Goal: Task Accomplishment & Management: Manage account settings

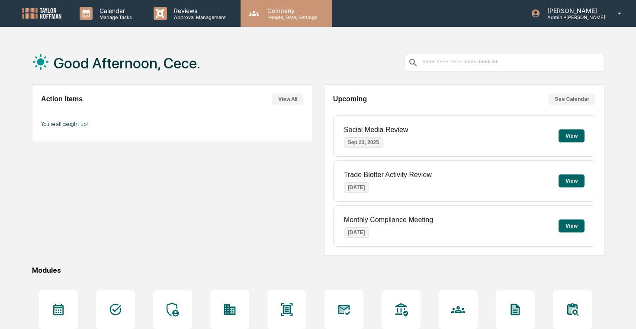
click at [281, 16] on p "People, Data, Settings" at bounding box center [290, 17] width 61 height 6
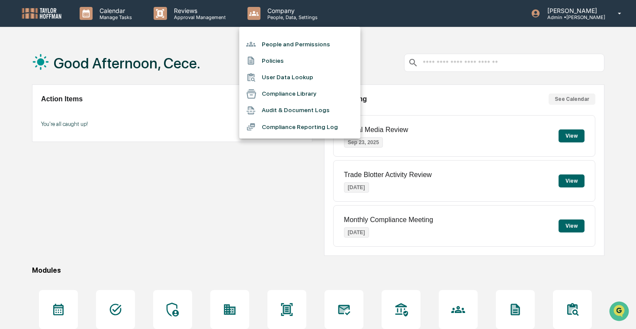
click at [292, 41] on li "People and Permissions" at bounding box center [299, 44] width 121 height 16
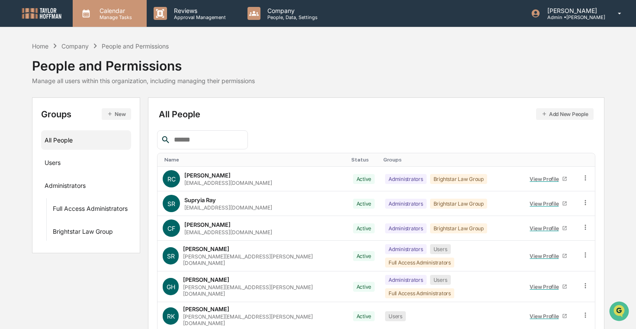
click at [107, 22] on div "Calendar Manage Tasks" at bounding box center [110, 13] width 74 height 27
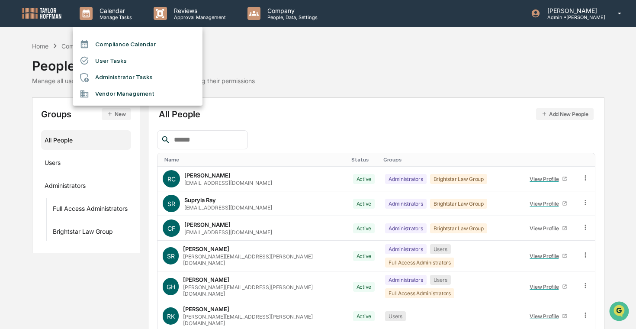
click at [164, 21] on div at bounding box center [318, 164] width 636 height 329
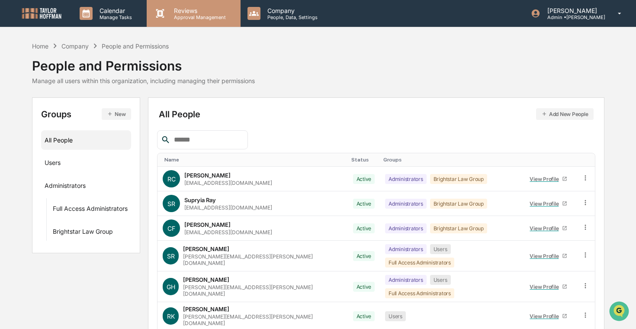
click at [173, 21] on div "Reviews Approval Management" at bounding box center [193, 13] width 93 height 27
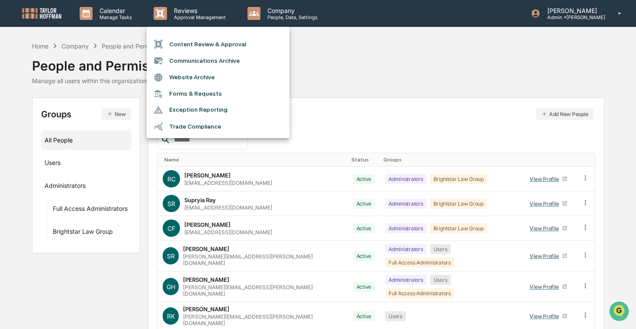
click at [172, 92] on li "Forms & Requests" at bounding box center [218, 94] width 143 height 16
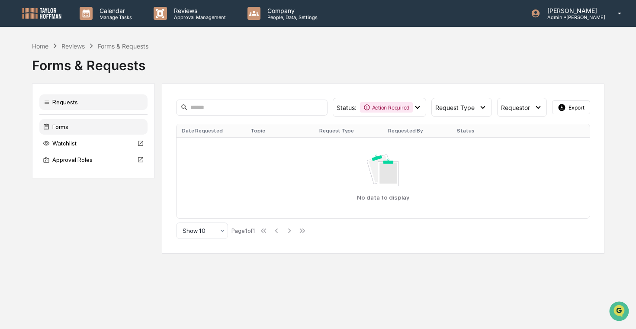
click at [74, 120] on div "Forms" at bounding box center [93, 127] width 108 height 16
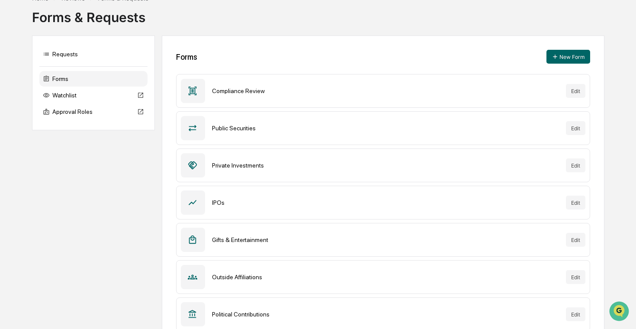
scroll to position [57, 0]
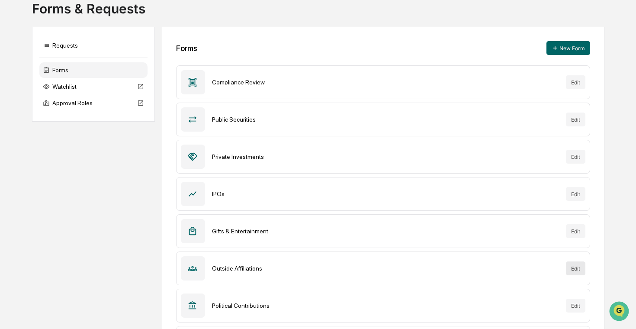
click at [577, 268] on button "Edit" at bounding box center [575, 268] width 19 height 14
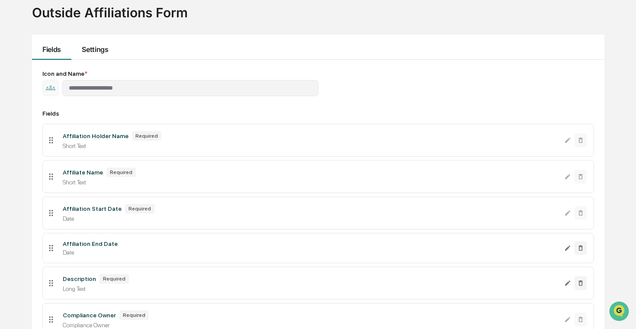
click at [92, 42] on button "Settings" at bounding box center [94, 47] width 47 height 25
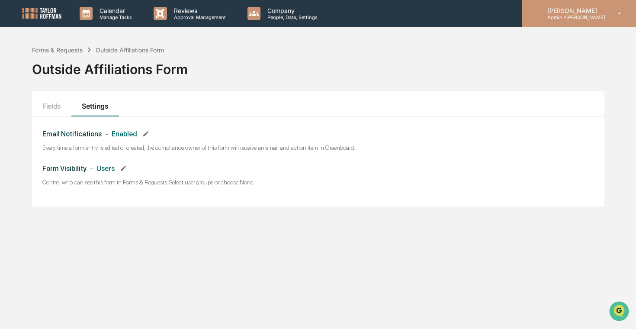
click at [549, 22] on div "[PERSON_NAME] Admin • [PERSON_NAME]" at bounding box center [579, 13] width 114 height 27
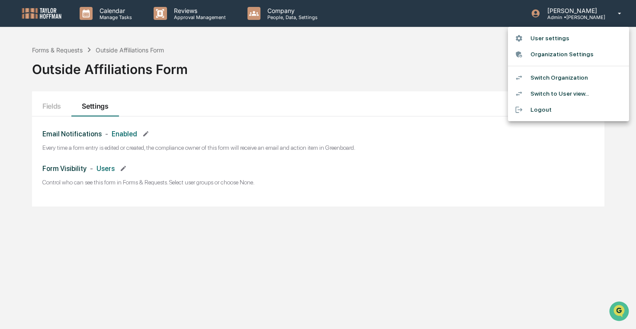
click at [153, 203] on div at bounding box center [318, 164] width 636 height 329
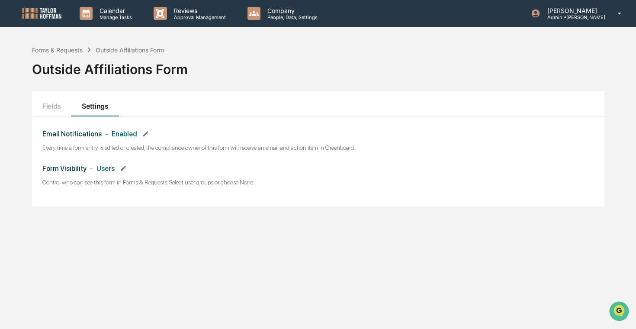
click at [67, 49] on div "Forms & Requests" at bounding box center [57, 49] width 51 height 7
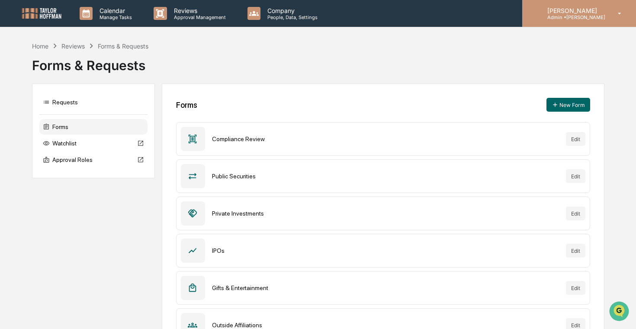
click at [623, 19] on div "[PERSON_NAME] Admin • [PERSON_NAME]" at bounding box center [579, 13] width 114 height 27
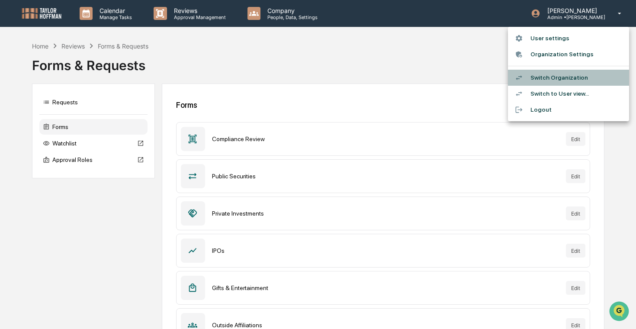
click at [570, 77] on li "Switch Organization" at bounding box center [568, 78] width 121 height 16
